Goal: Task Accomplishment & Management: Complete application form

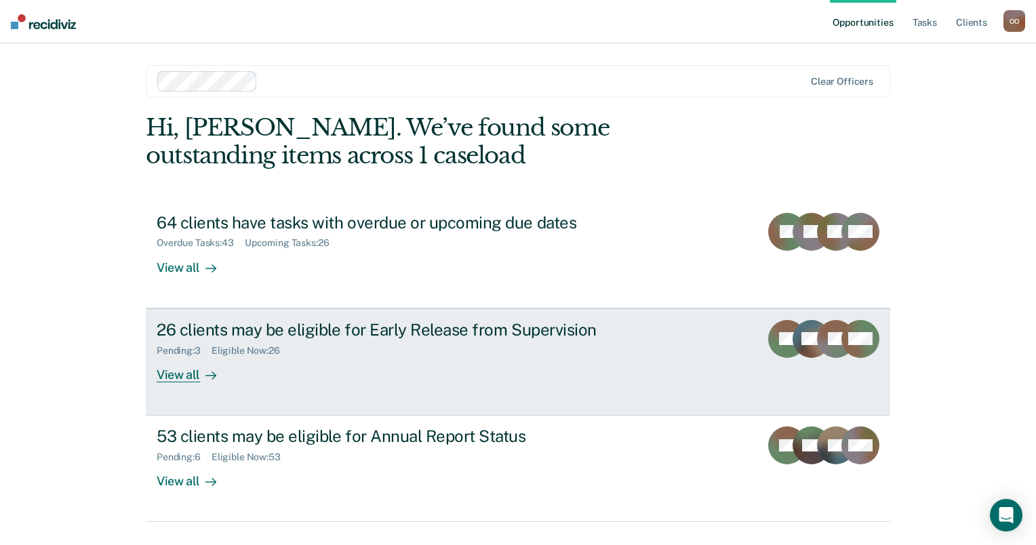
click at [237, 340] on div "Pending : 3 Eligible Now : 26" at bounding box center [395, 348] width 476 height 17
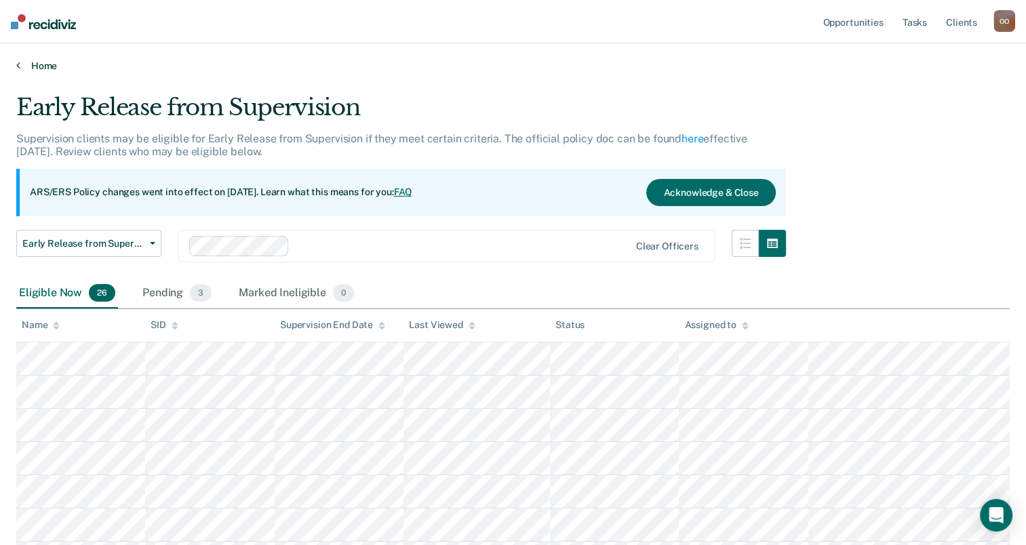
scroll to position [716, 0]
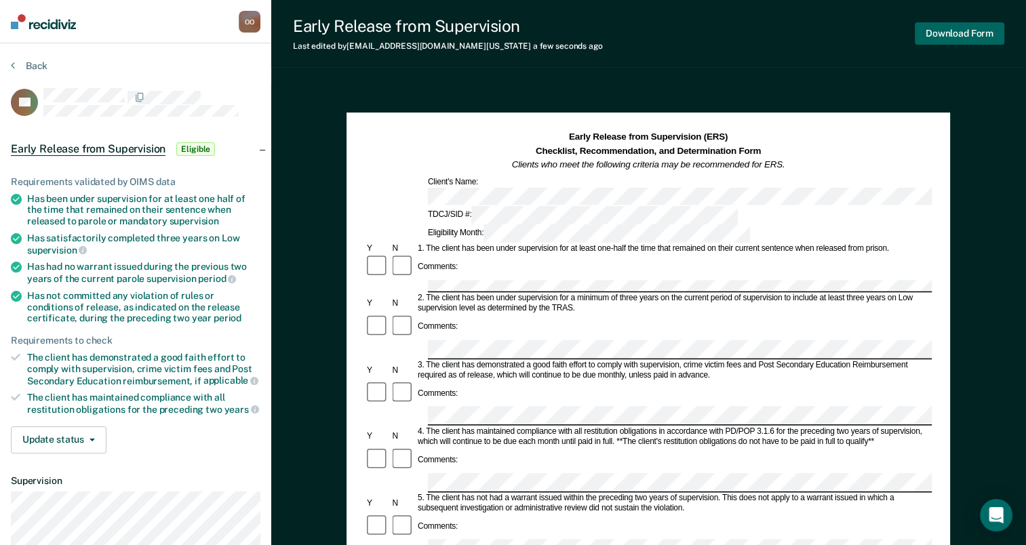
click at [955, 33] on button "Download Form" at bounding box center [960, 33] width 90 height 22
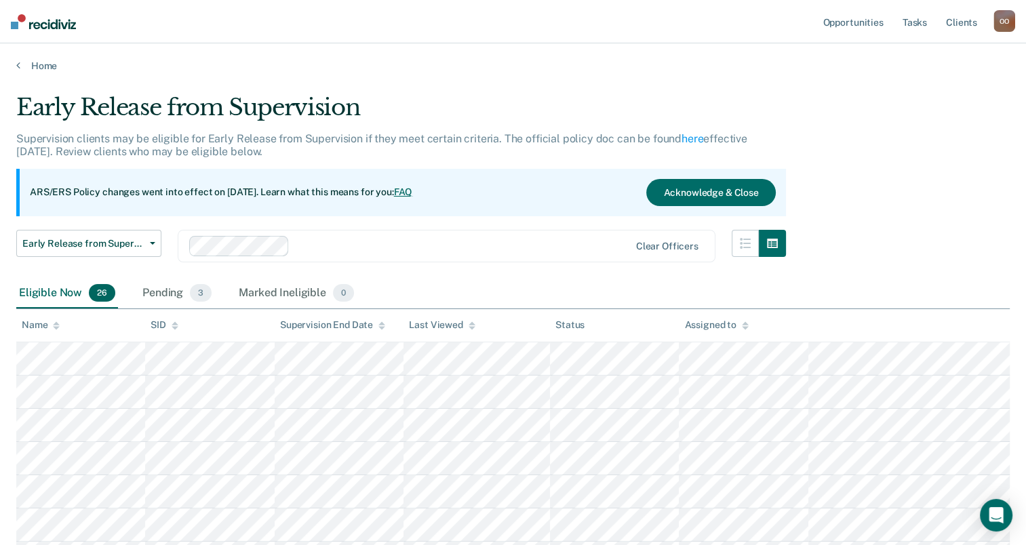
scroll to position [716, 0]
